Goal: Transaction & Acquisition: Subscribe to service/newsletter

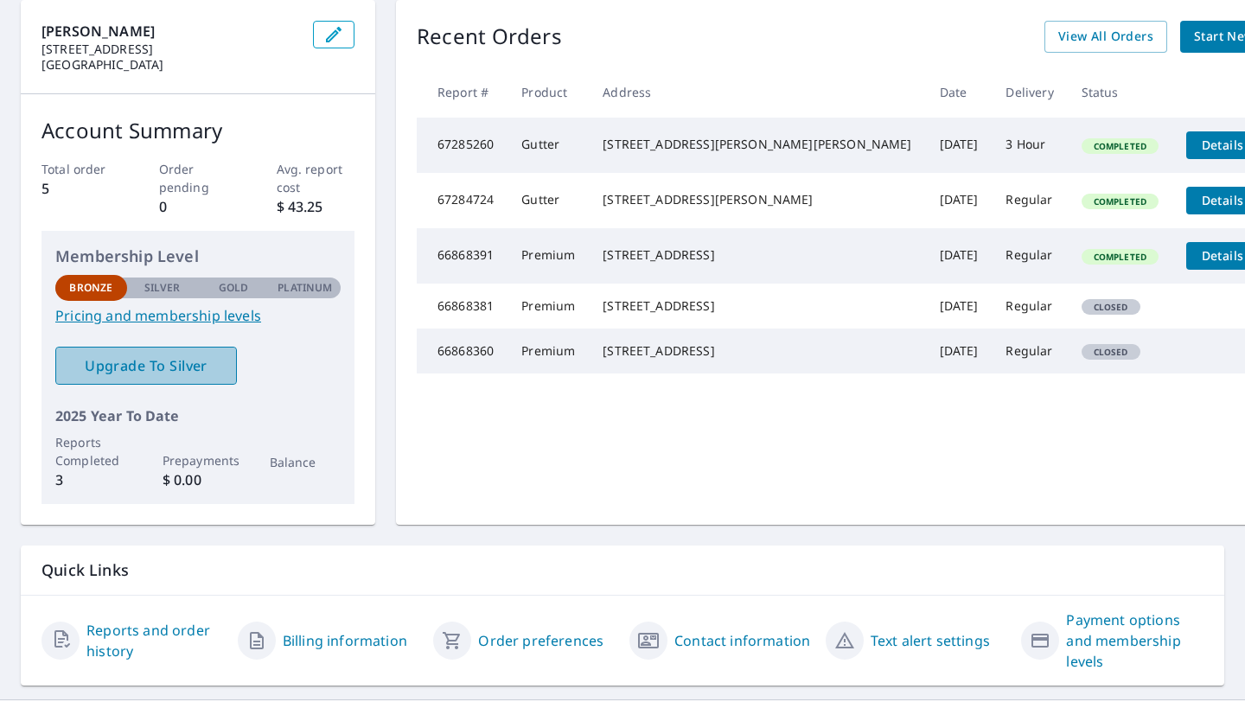
click at [133, 365] on span "Upgrade To Silver" at bounding box center [146, 365] width 154 height 19
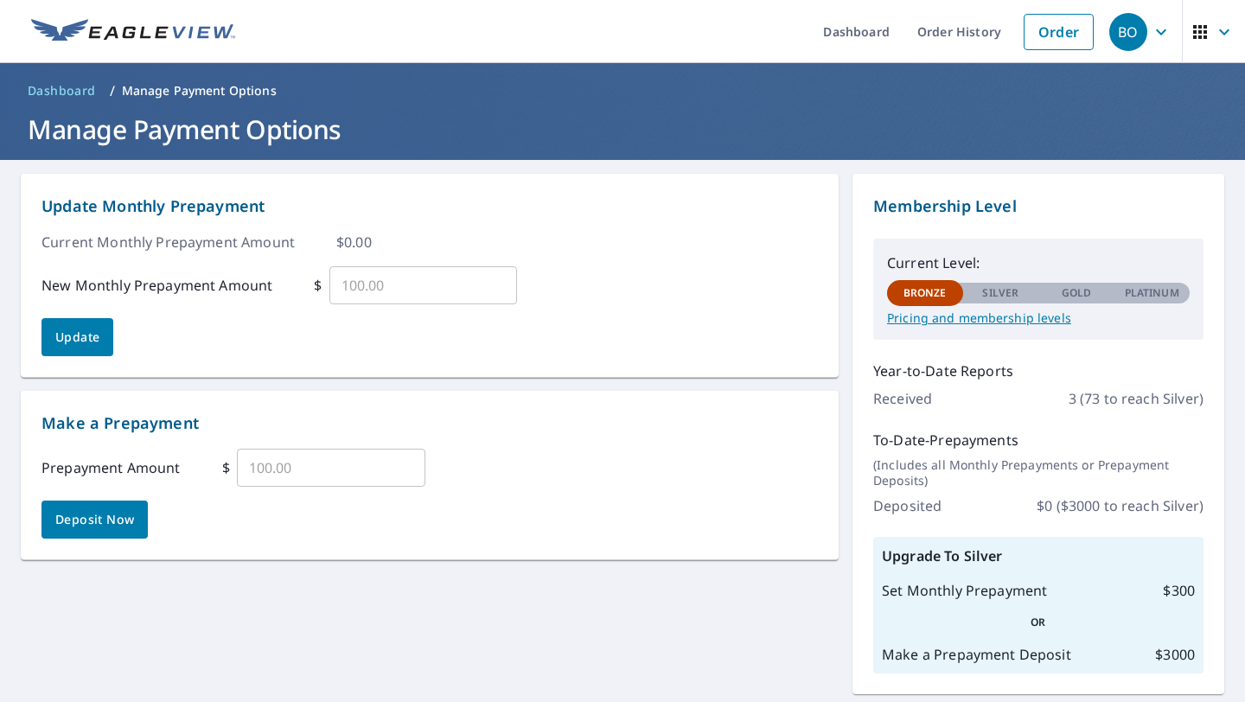
scroll to position [50, 0]
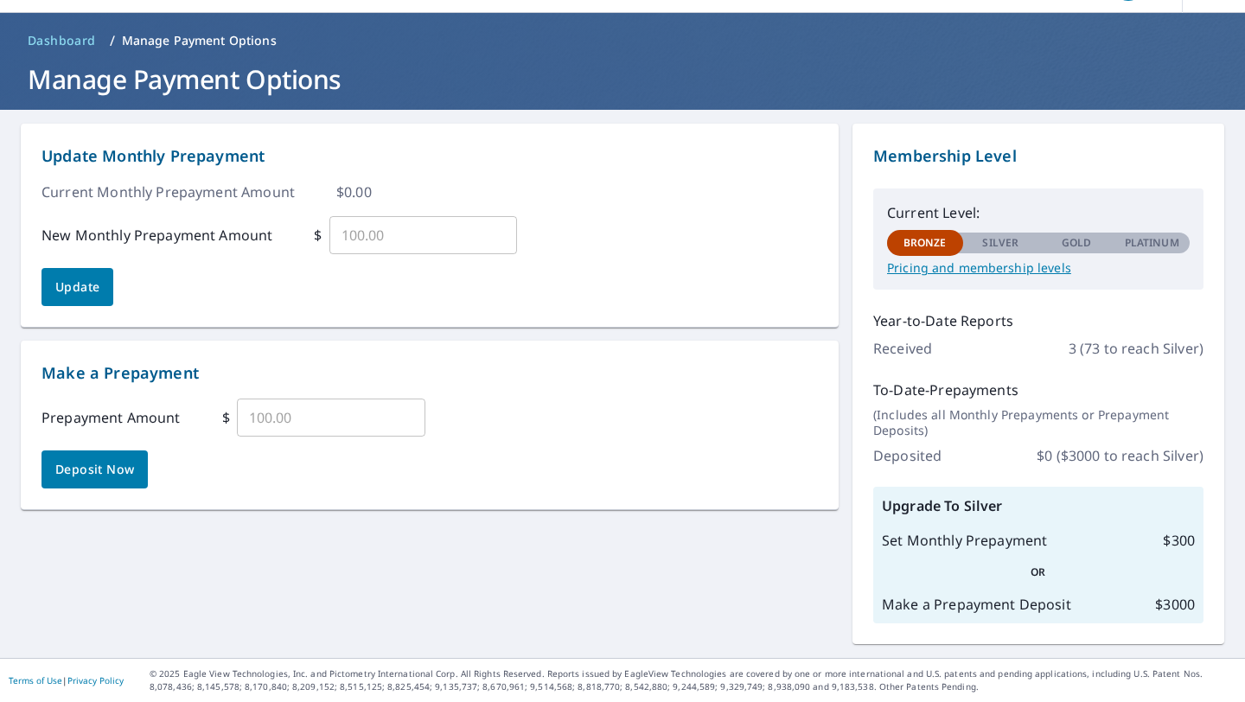
click at [957, 263] on p "Pricing and membership levels" at bounding box center [1038, 268] width 303 height 16
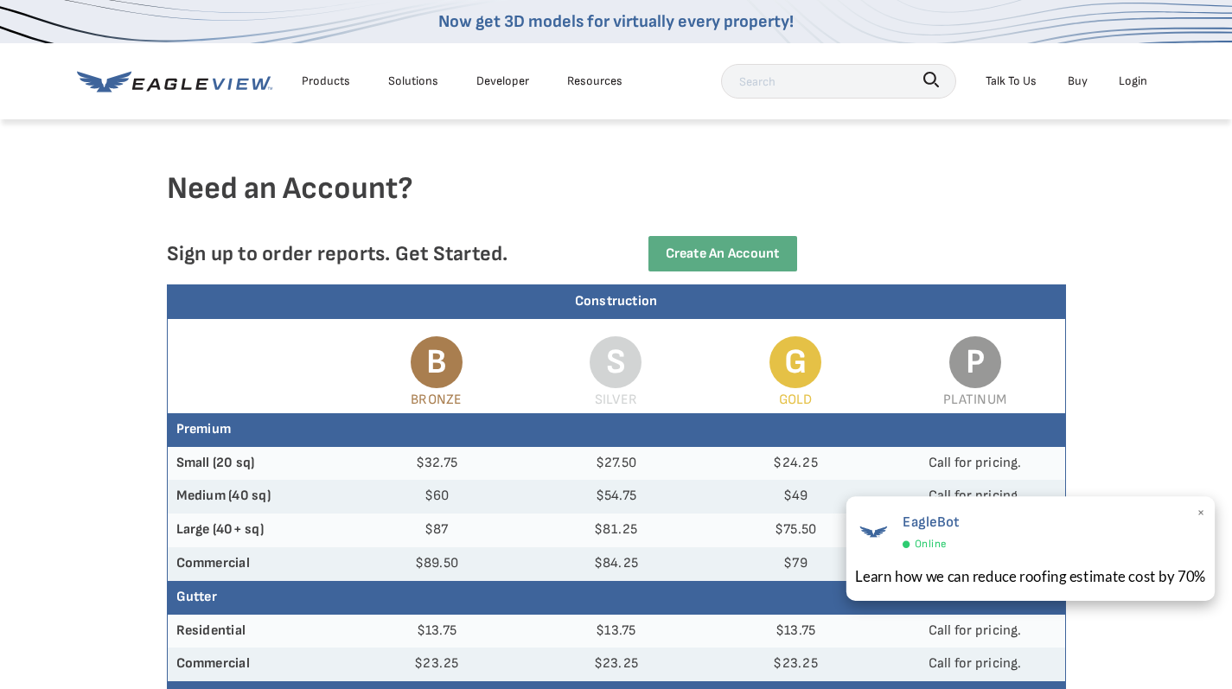
click at [1203, 516] on span "×" at bounding box center [1201, 514] width 10 height 26
